Goal: Task Accomplishment & Management: Use online tool/utility

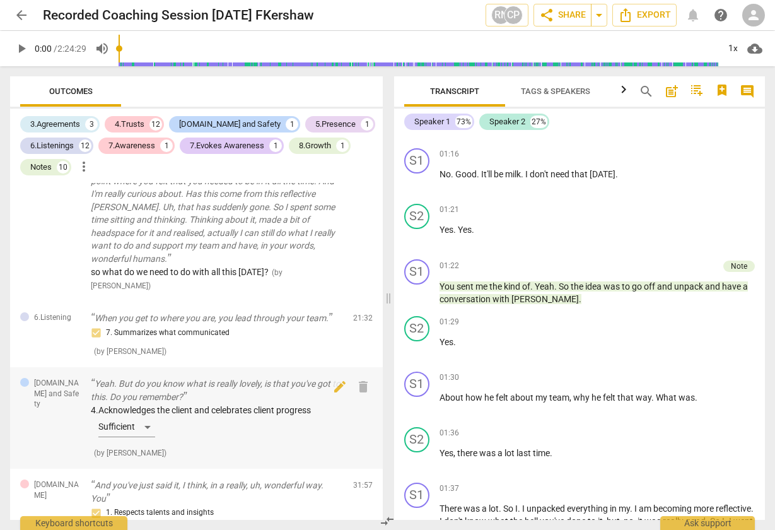
scroll to position [1011, 0]
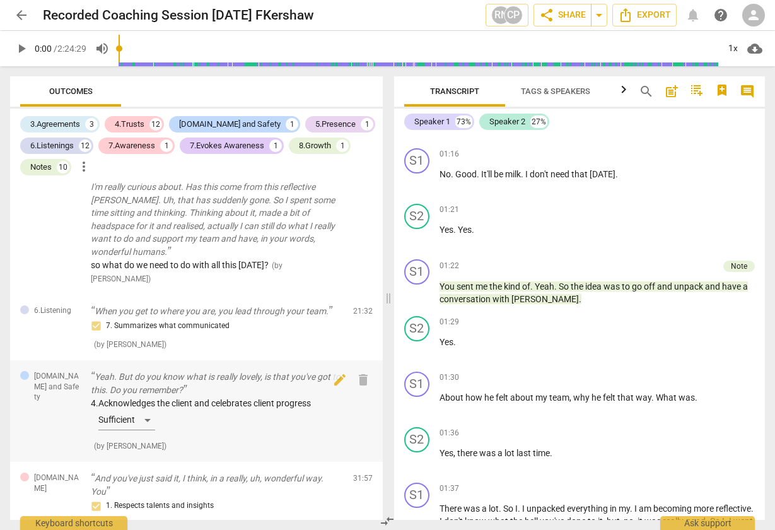
click at [149, 397] on div "4. Acknowledges the client and celebrates client progress Sufficient" at bounding box center [217, 416] width 252 height 38
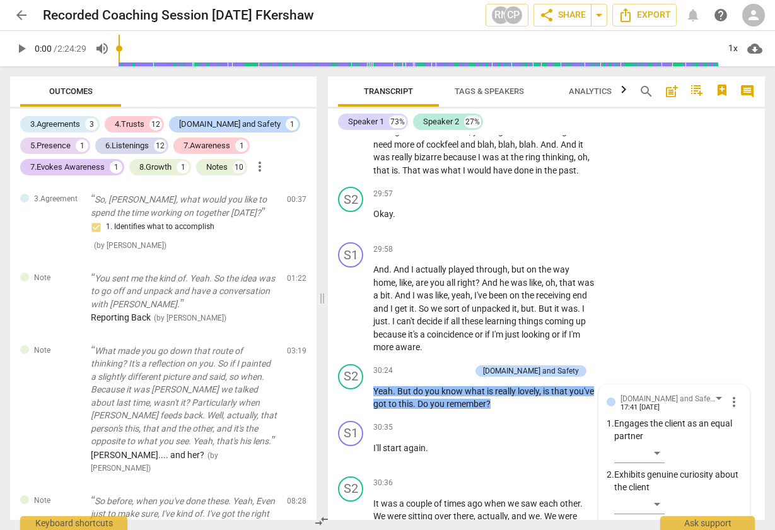
scroll to position [0, 0]
click at [21, 15] on span "arrow_back" at bounding box center [21, 15] width 15 height 15
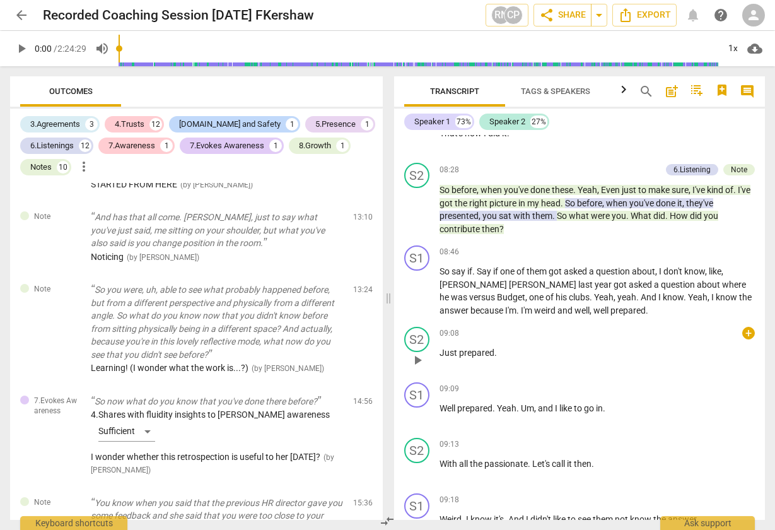
scroll to position [3263, 0]
click at [745, 381] on div "+" at bounding box center [748, 387] width 13 height 13
click at [610, 419] on div at bounding box center [387, 265] width 775 height 530
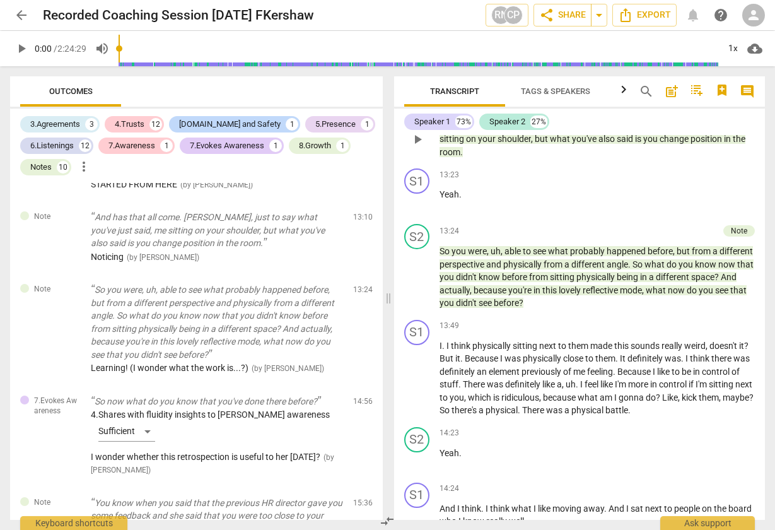
scroll to position [4536, 0]
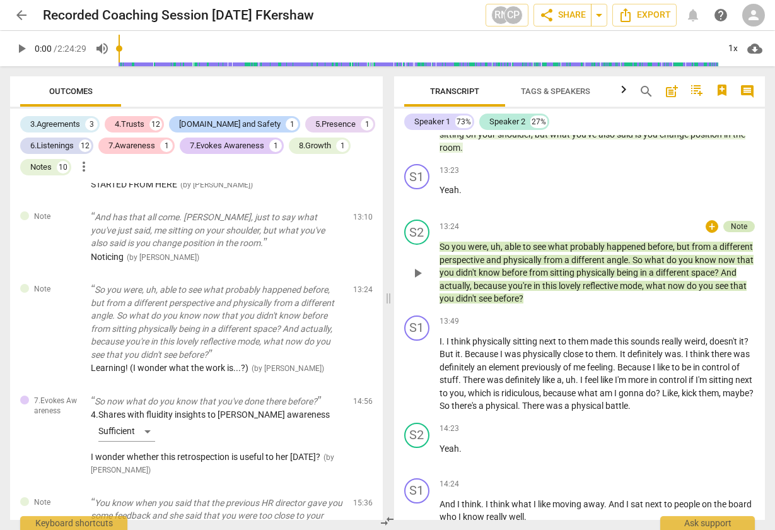
click at [735, 221] on div "Note" at bounding box center [739, 226] width 16 height 11
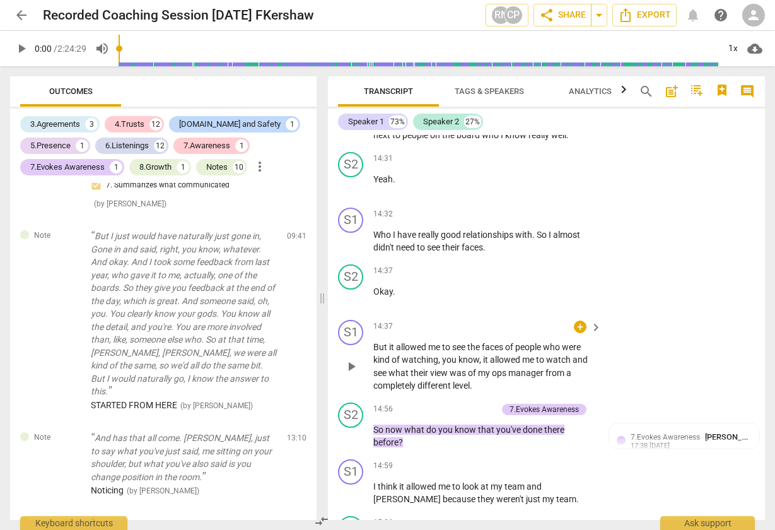
scroll to position [5693, 0]
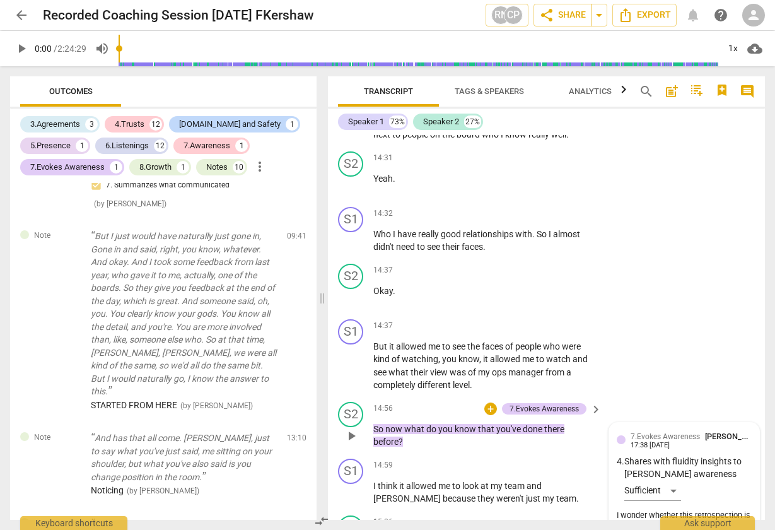
click at [670, 430] on div "7.Evokes Awareness [PERSON_NAME] 17:38 [DATE] 4. Shares with fluidity insights …" at bounding box center [684, 483] width 135 height 106
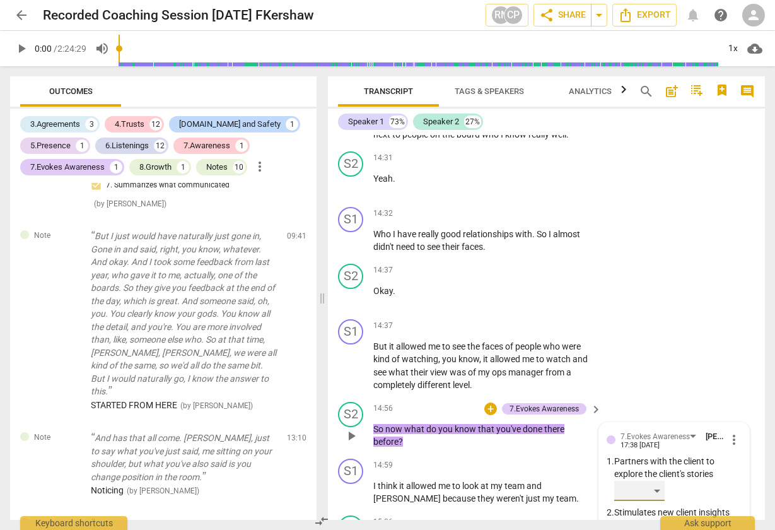
click at [649, 480] on div "​" at bounding box center [639, 490] width 50 height 20
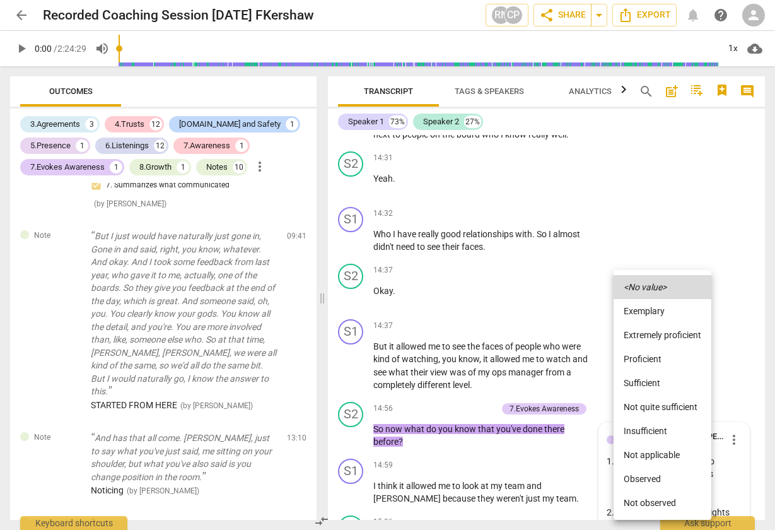
drag, startPoint x: 656, startPoint y: 231, endPoint x: 642, endPoint y: 236, distance: 15.0
click at [649, 232] on div at bounding box center [387, 265] width 775 height 530
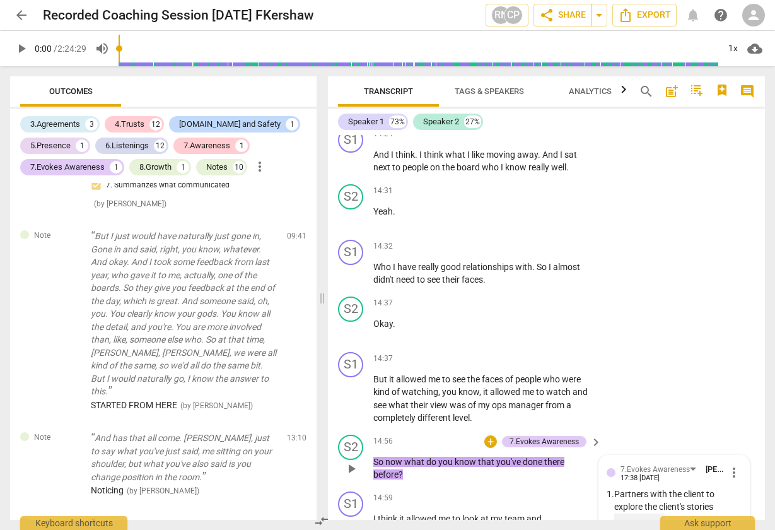
scroll to position [5654, 0]
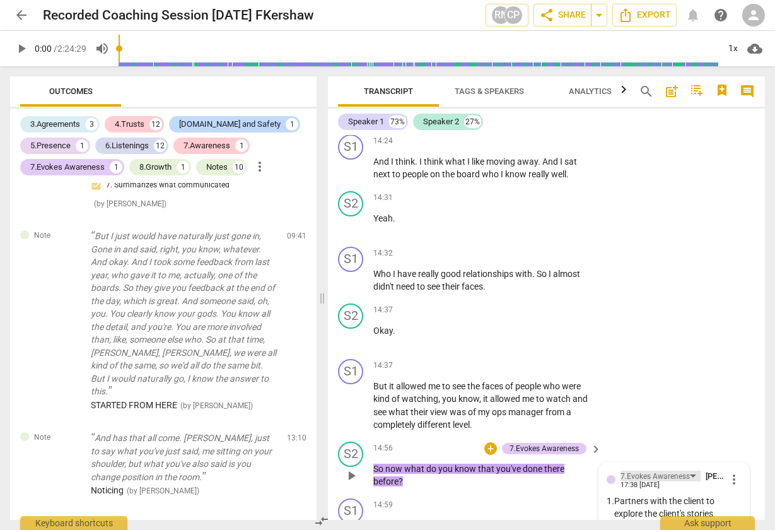
click at [690, 470] on div "7.Evokes Awareness" at bounding box center [660, 475] width 80 height 11
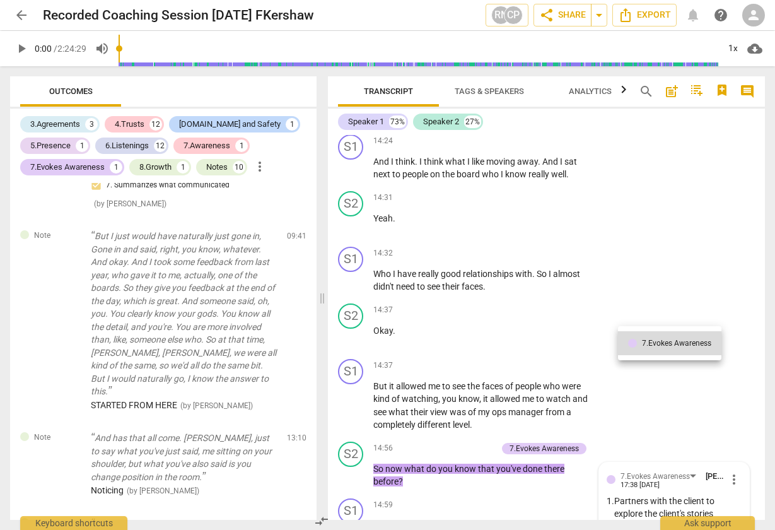
click at [662, 232] on div at bounding box center [387, 265] width 775 height 530
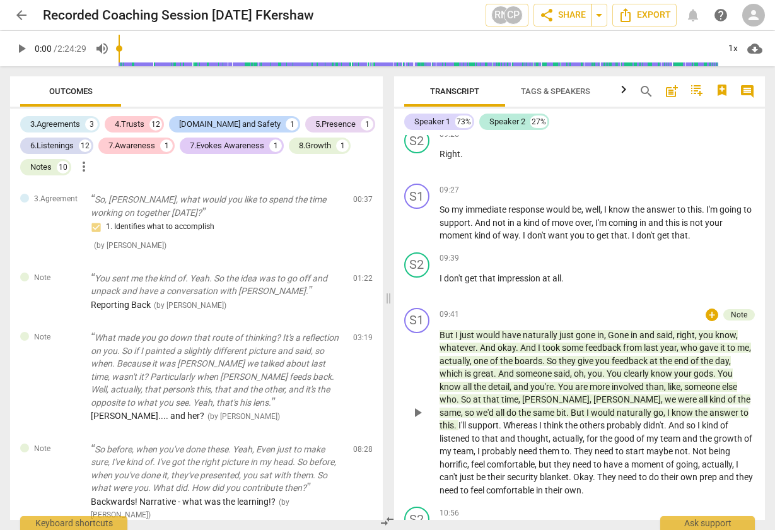
scroll to position [3683, 0]
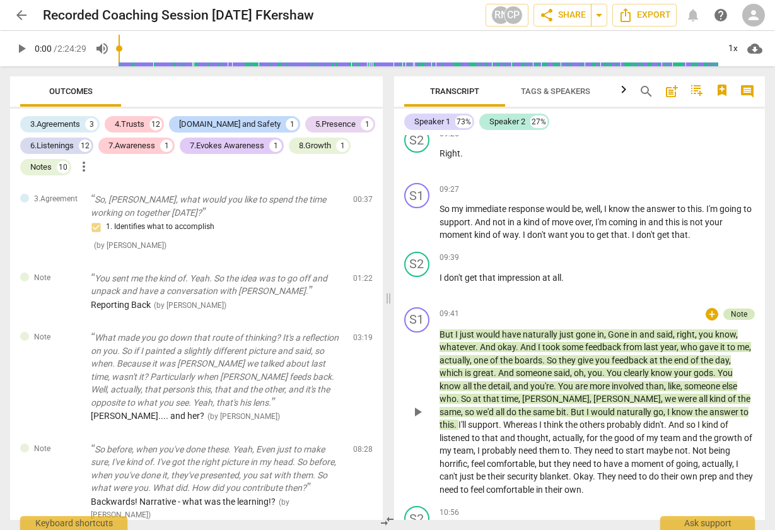
click at [739, 308] on div "Note" at bounding box center [739, 313] width 16 height 11
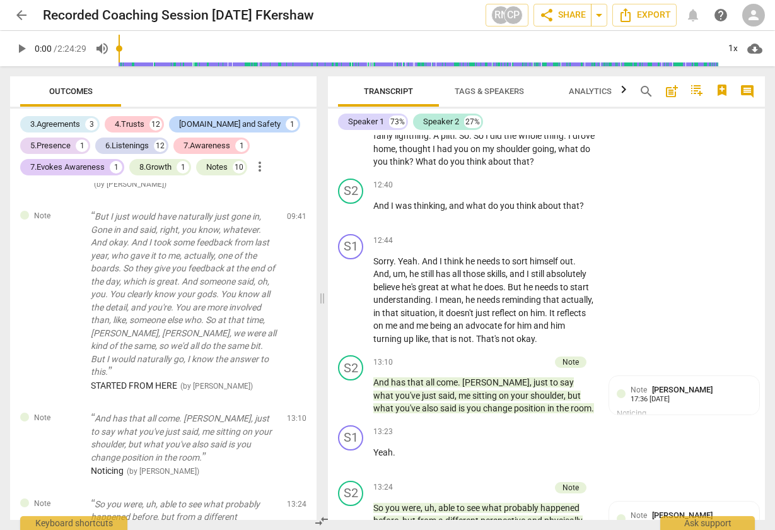
scroll to position [4985, 0]
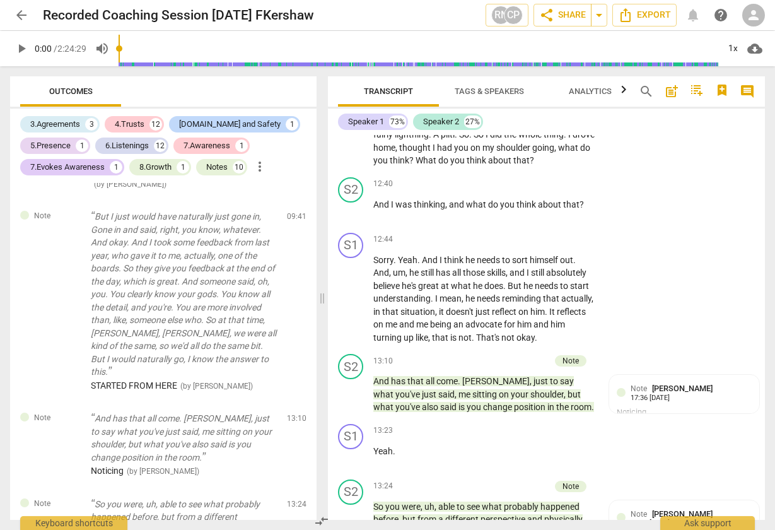
click at [596, 354] on span "keyboard_arrow_right" at bounding box center [595, 361] width 15 height 15
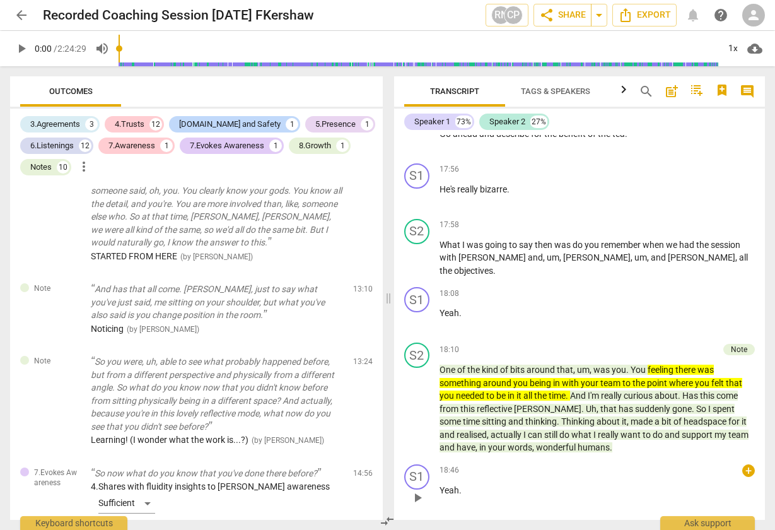
scroll to position [6221, 0]
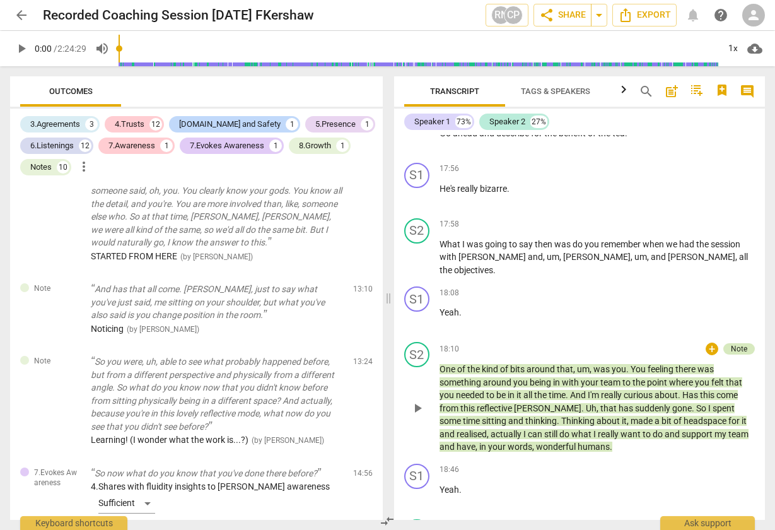
click at [736, 343] on div "Note" at bounding box center [739, 348] width 16 height 11
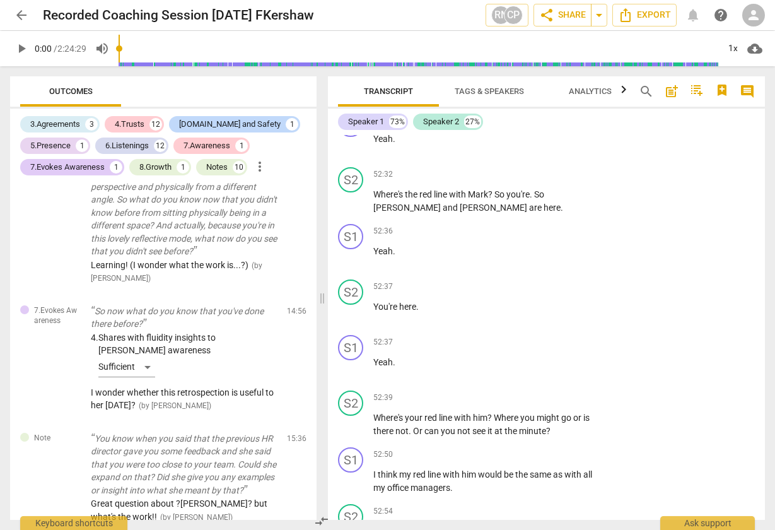
scroll to position [24159, 0]
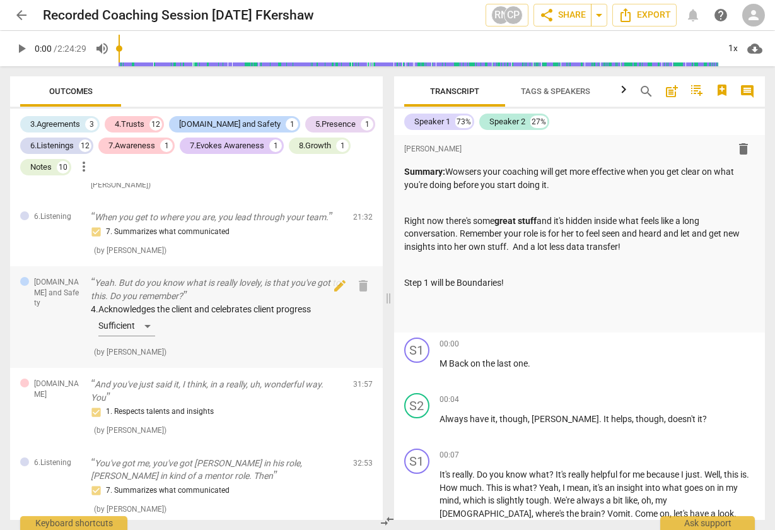
scroll to position [1115, 0]
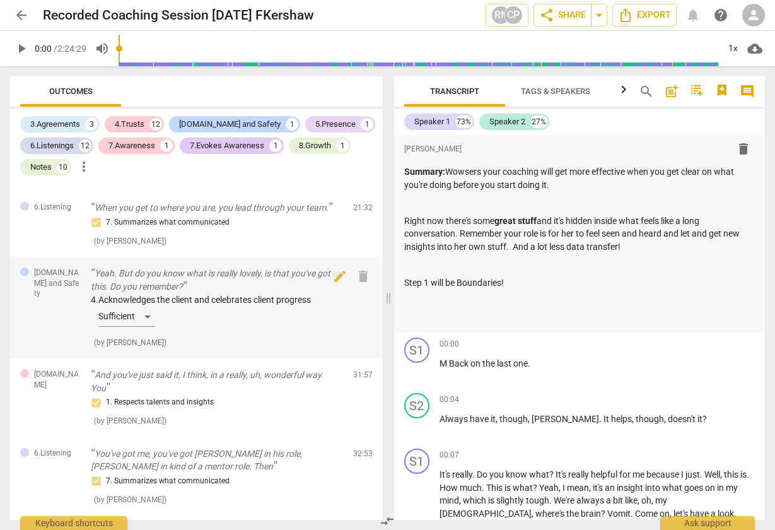
click at [147, 293] on div "4. Acknowledges the client and celebrates client progress Sufficient" at bounding box center [217, 312] width 252 height 38
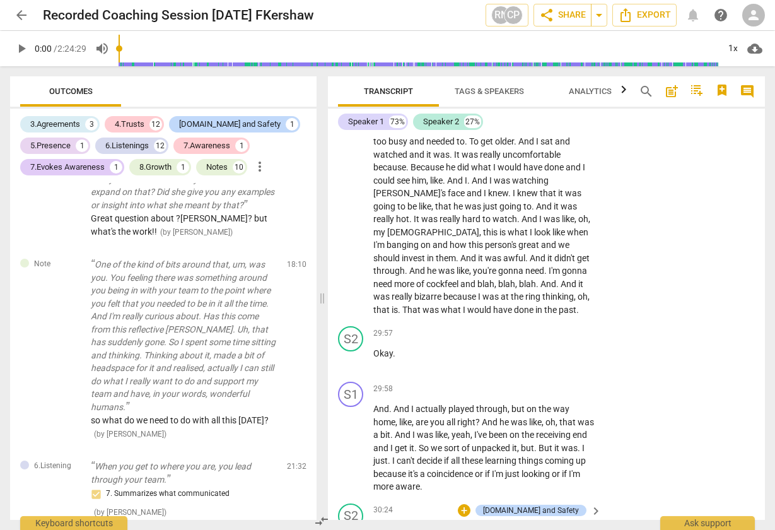
scroll to position [11533, 0]
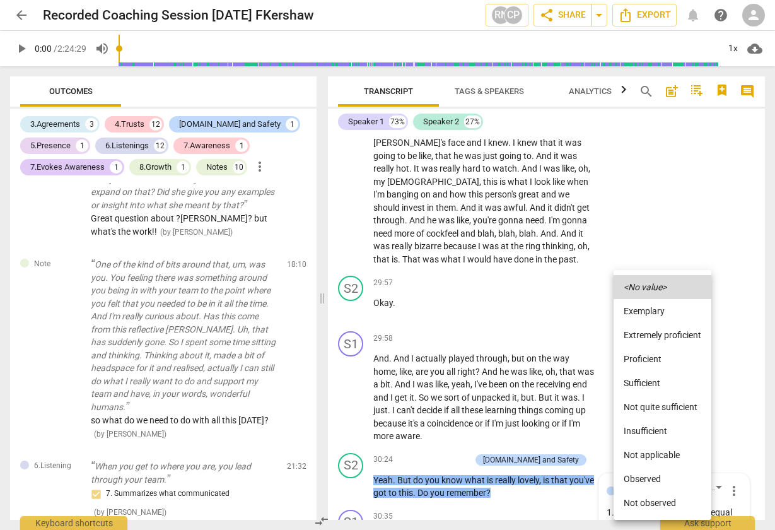
click at [483, 317] on div at bounding box center [387, 265] width 775 height 530
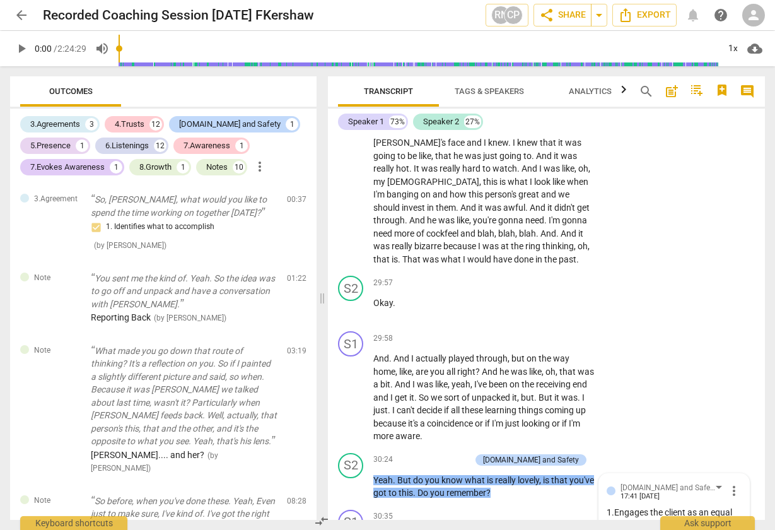
scroll to position [0, 0]
